Goal: Find specific page/section: Find specific page/section

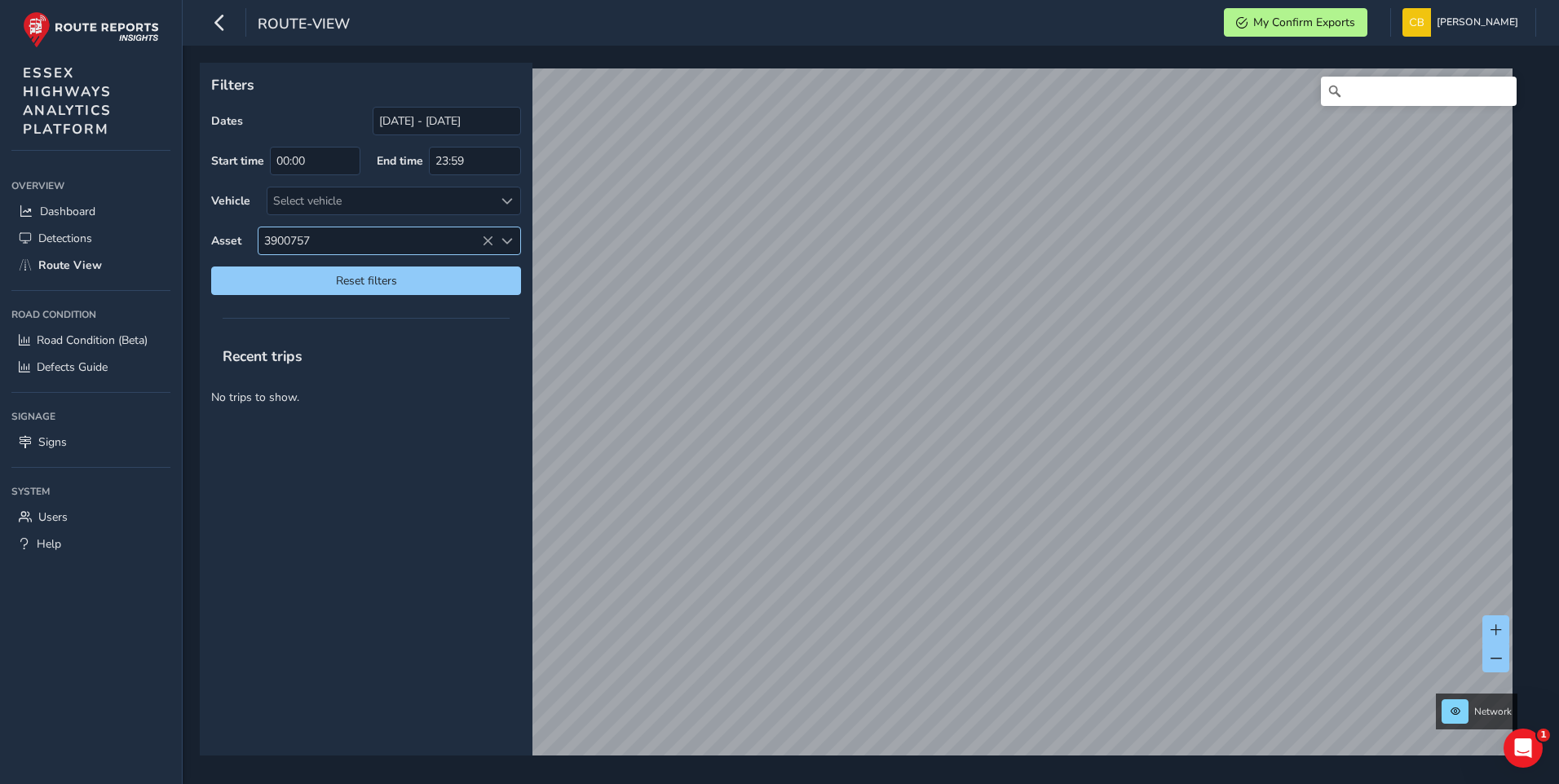
click at [491, 239] on icon at bounding box center [487, 241] width 11 height 11
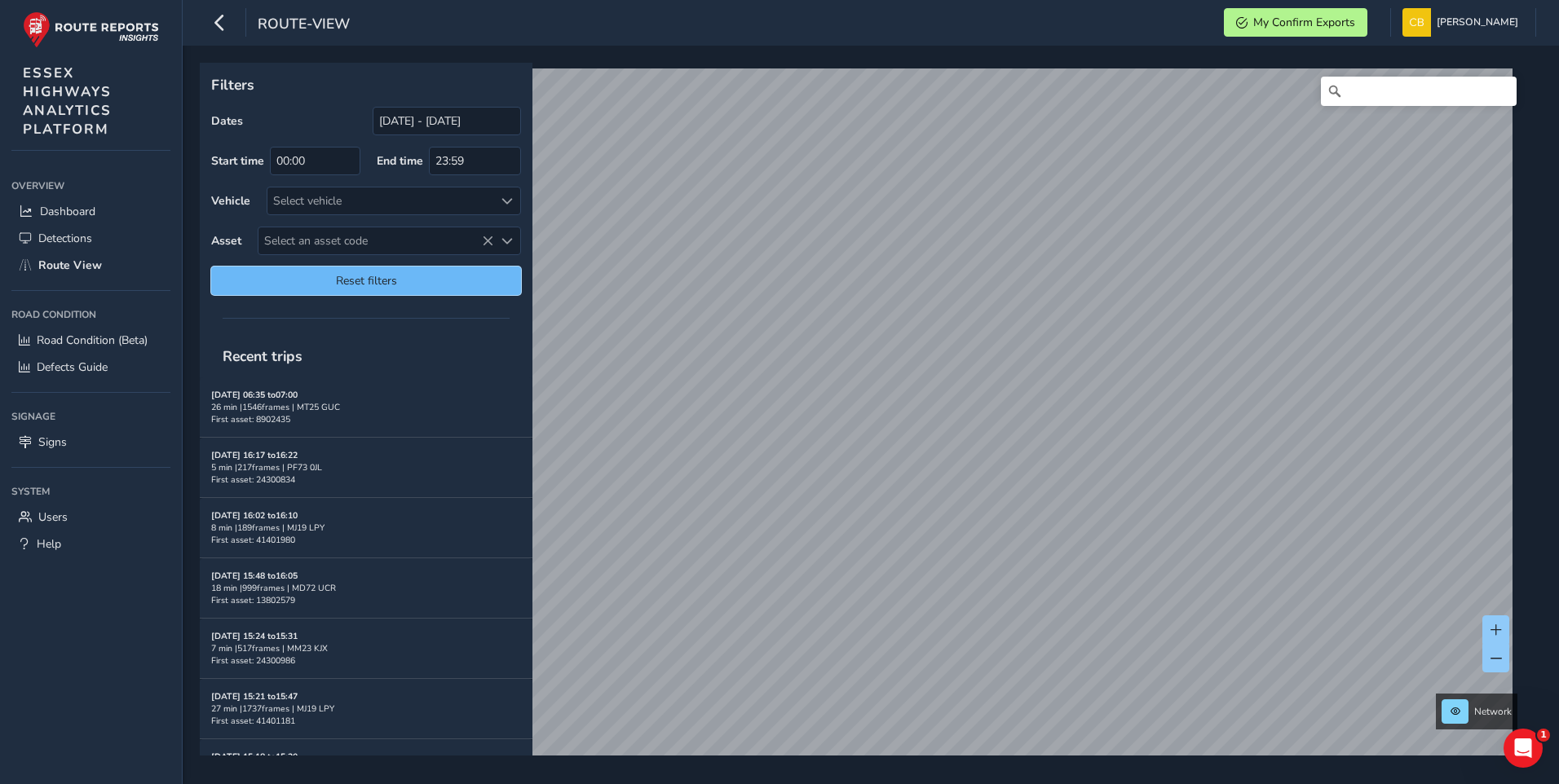
click at [437, 269] on button "Reset filters" at bounding box center [366, 280] width 310 height 29
type input "[DATE] - [DATE]"
click at [358, 198] on div "Select vehicle" at bounding box center [380, 201] width 226 height 27
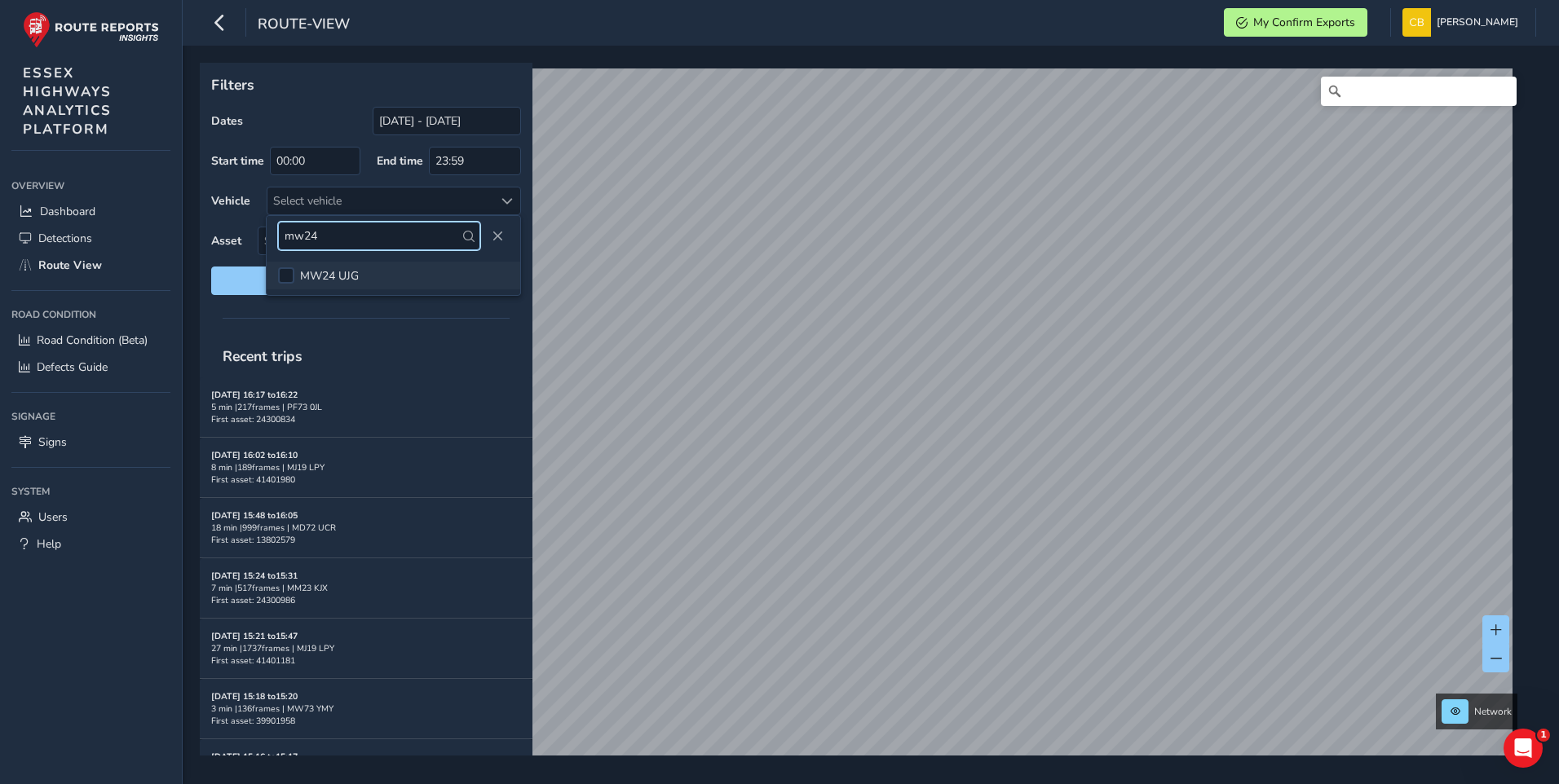
type input "mw24"
click at [334, 274] on span "MW24 UJG" at bounding box center [329, 276] width 59 height 16
click at [287, 275] on span at bounding box center [287, 275] width 0 height 0
click at [319, 274] on span "MW24 UJG" at bounding box center [329, 276] width 59 height 16
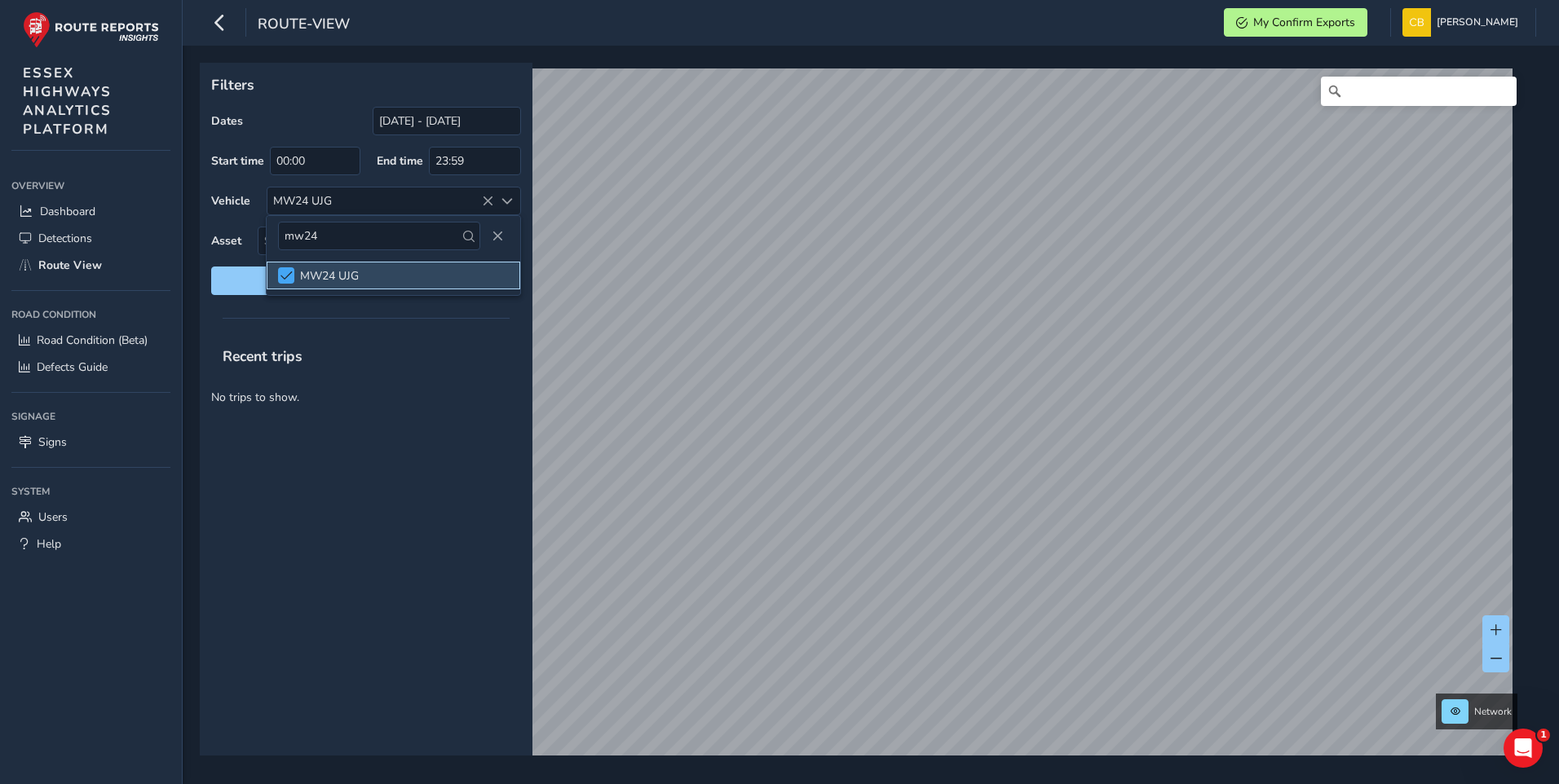
click at [282, 272] on span at bounding box center [287, 275] width 12 height 11
